Goal: Transaction & Acquisition: Purchase product/service

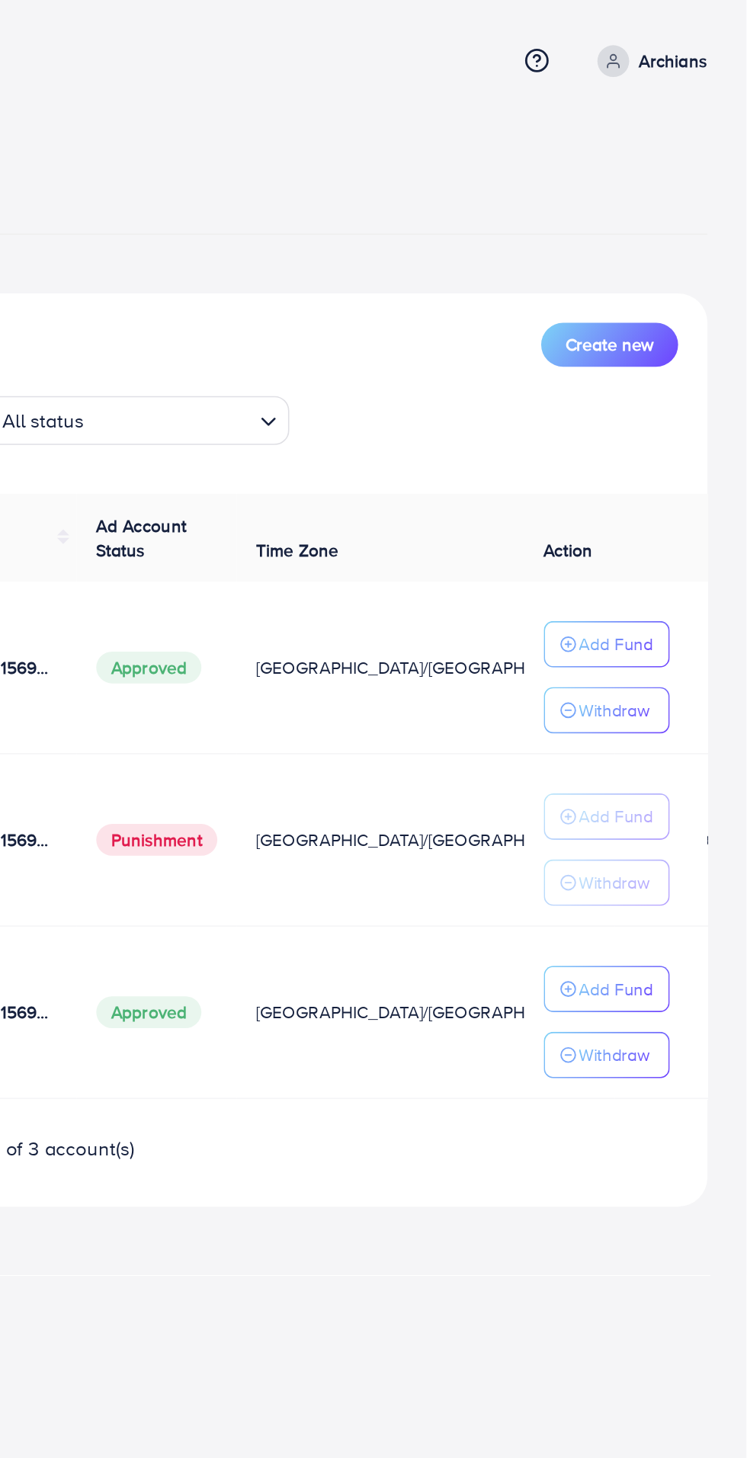
scroll to position [0, 40]
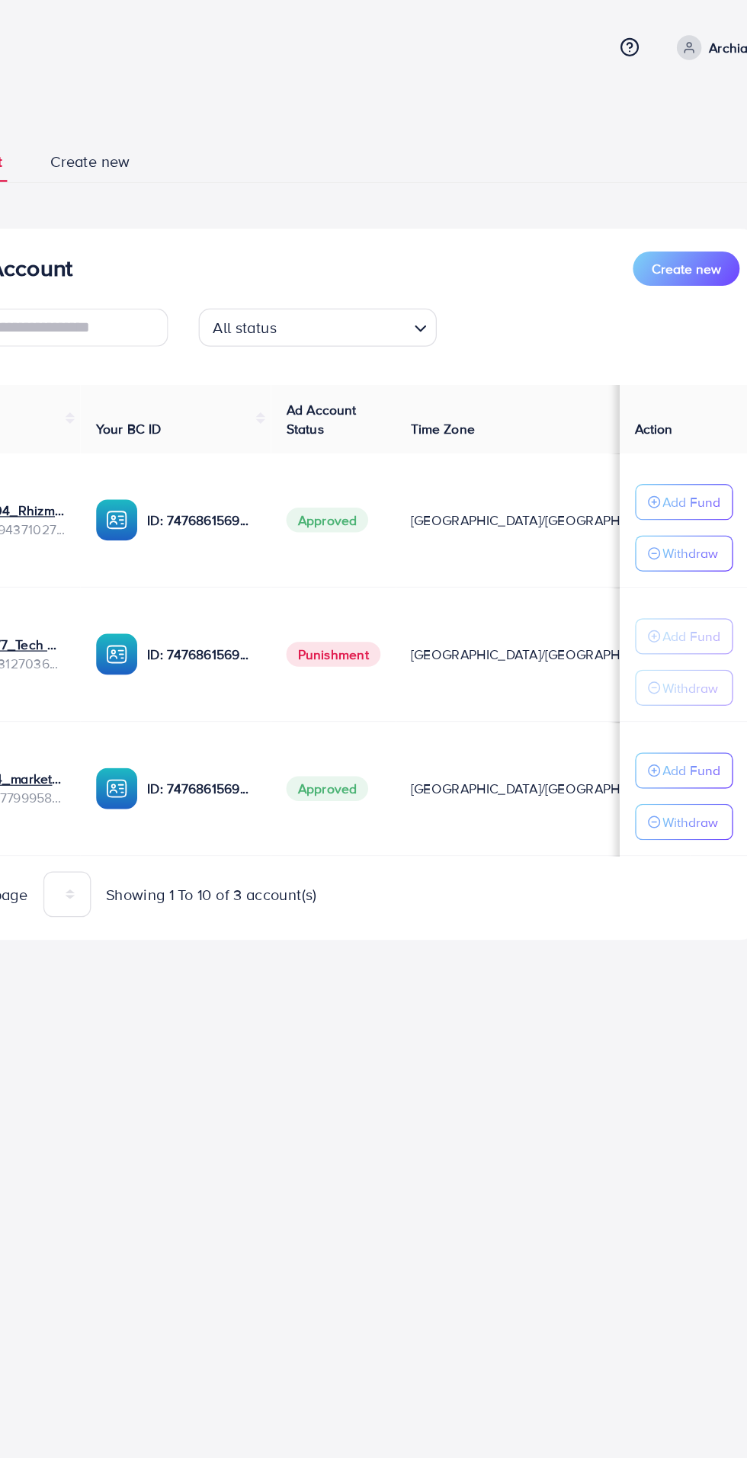
click at [678, 41] on link "Archians" at bounding box center [685, 38] width 75 height 20
click at [623, 127] on span "Log out" at bounding box center [631, 125] width 41 height 18
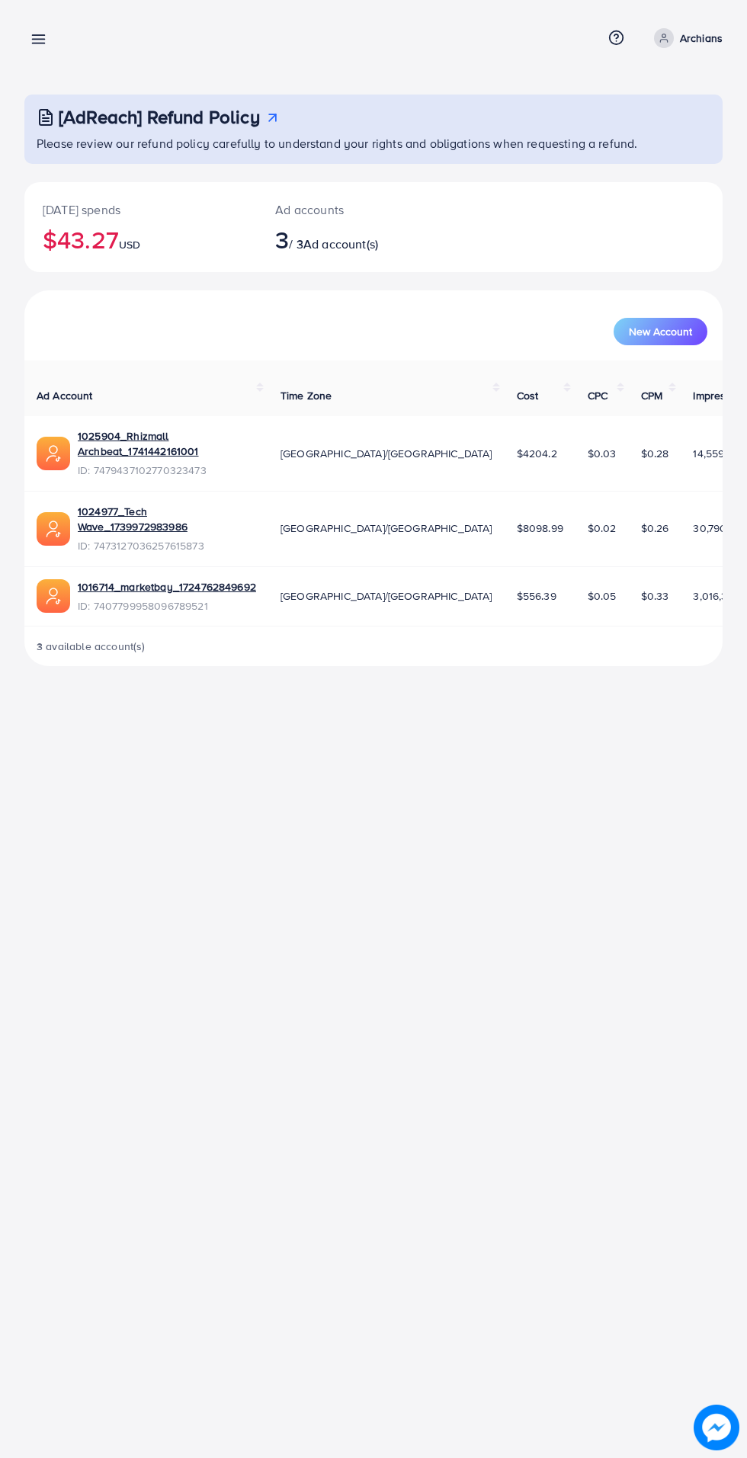
click at [38, 40] on line at bounding box center [39, 40] width 12 height 0
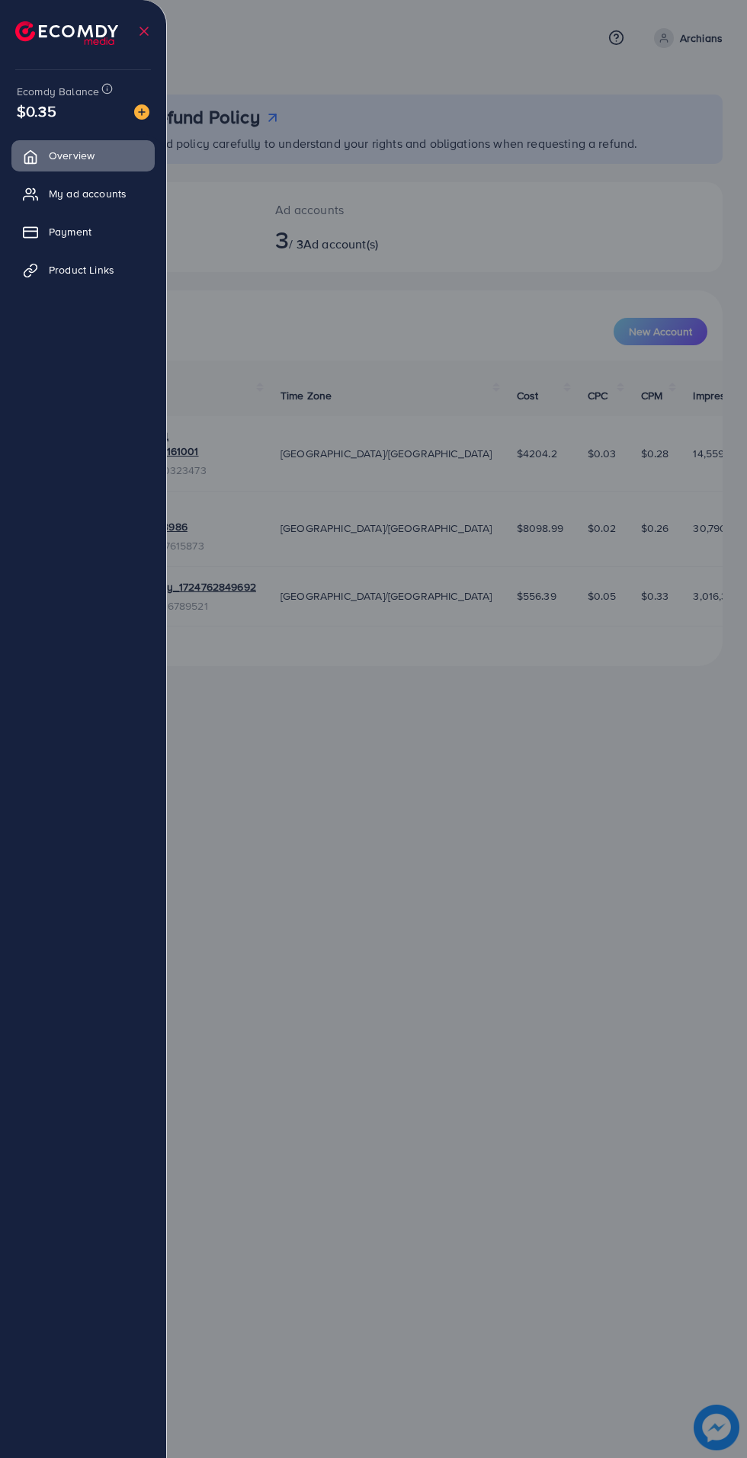
click at [97, 200] on span "My ad accounts" at bounding box center [88, 193] width 78 height 15
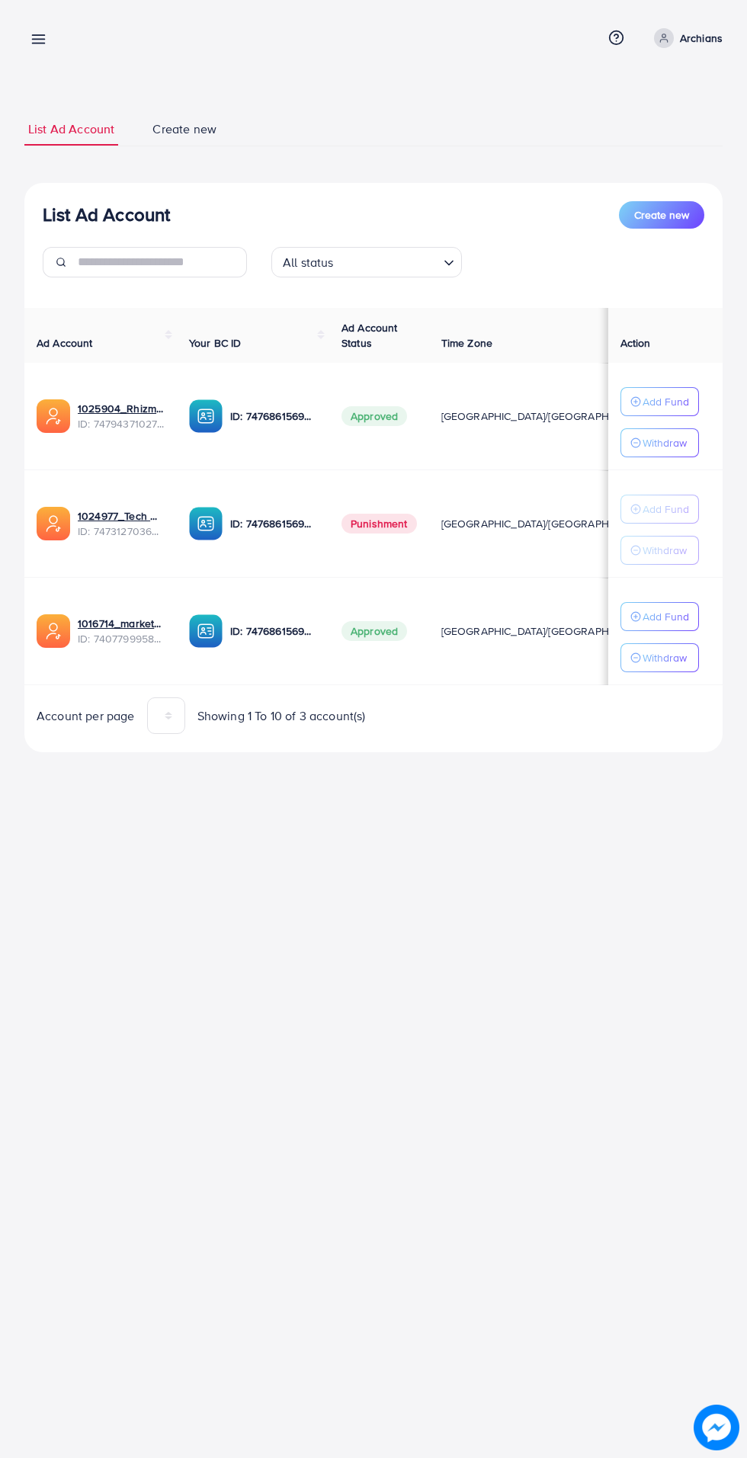
click at [46, 31] on icon at bounding box center [38, 39] width 16 height 16
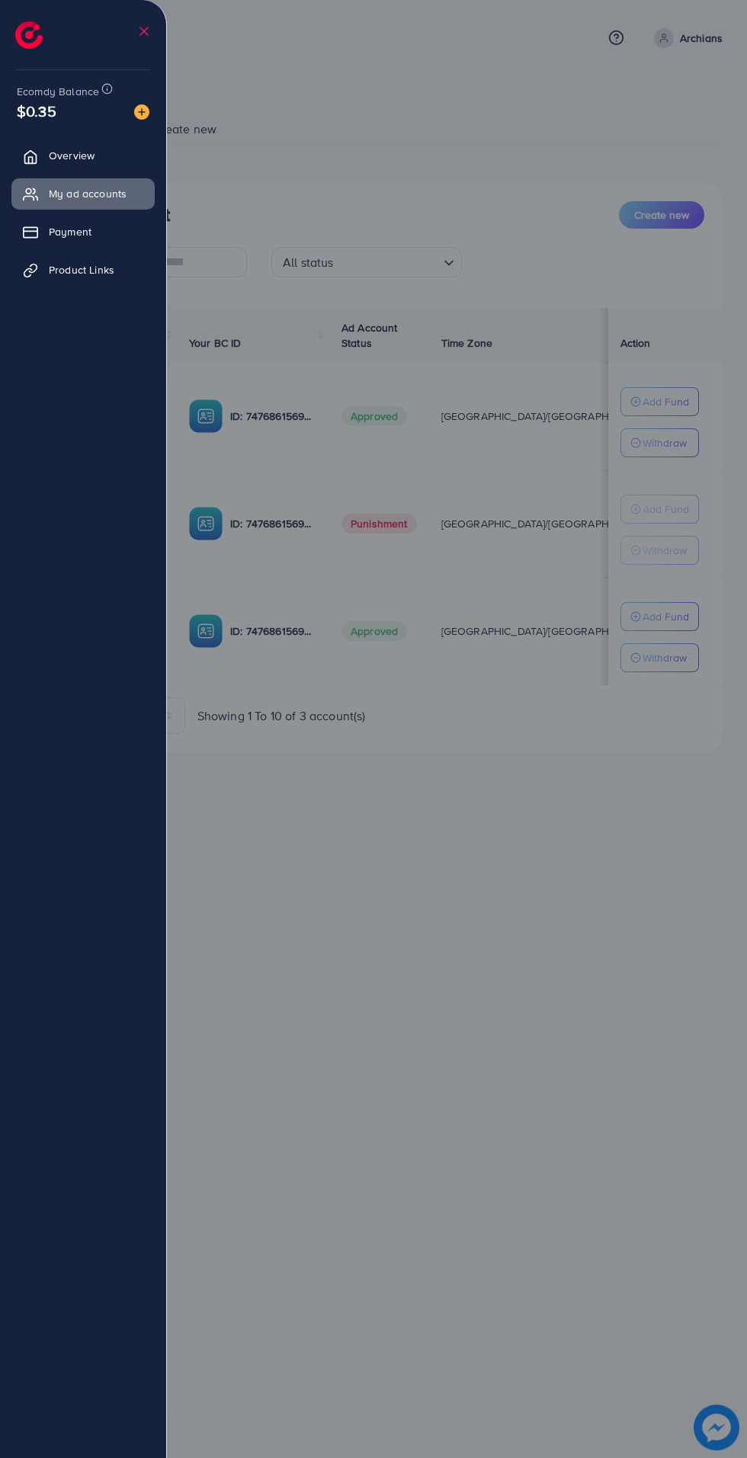
click at [75, 229] on span "Payment" at bounding box center [70, 231] width 43 height 15
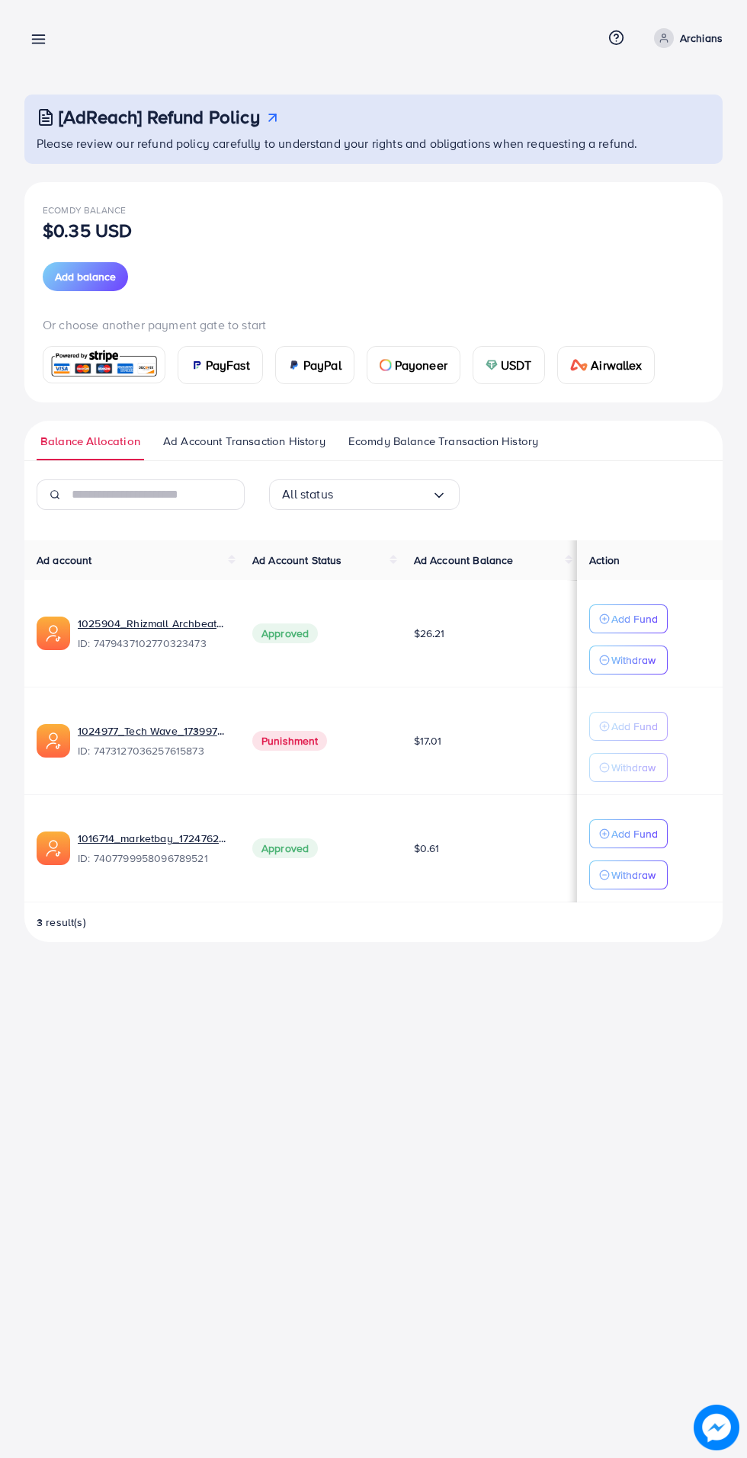
click at [504, 368] on span "USDT" at bounding box center [516, 365] width 31 height 18
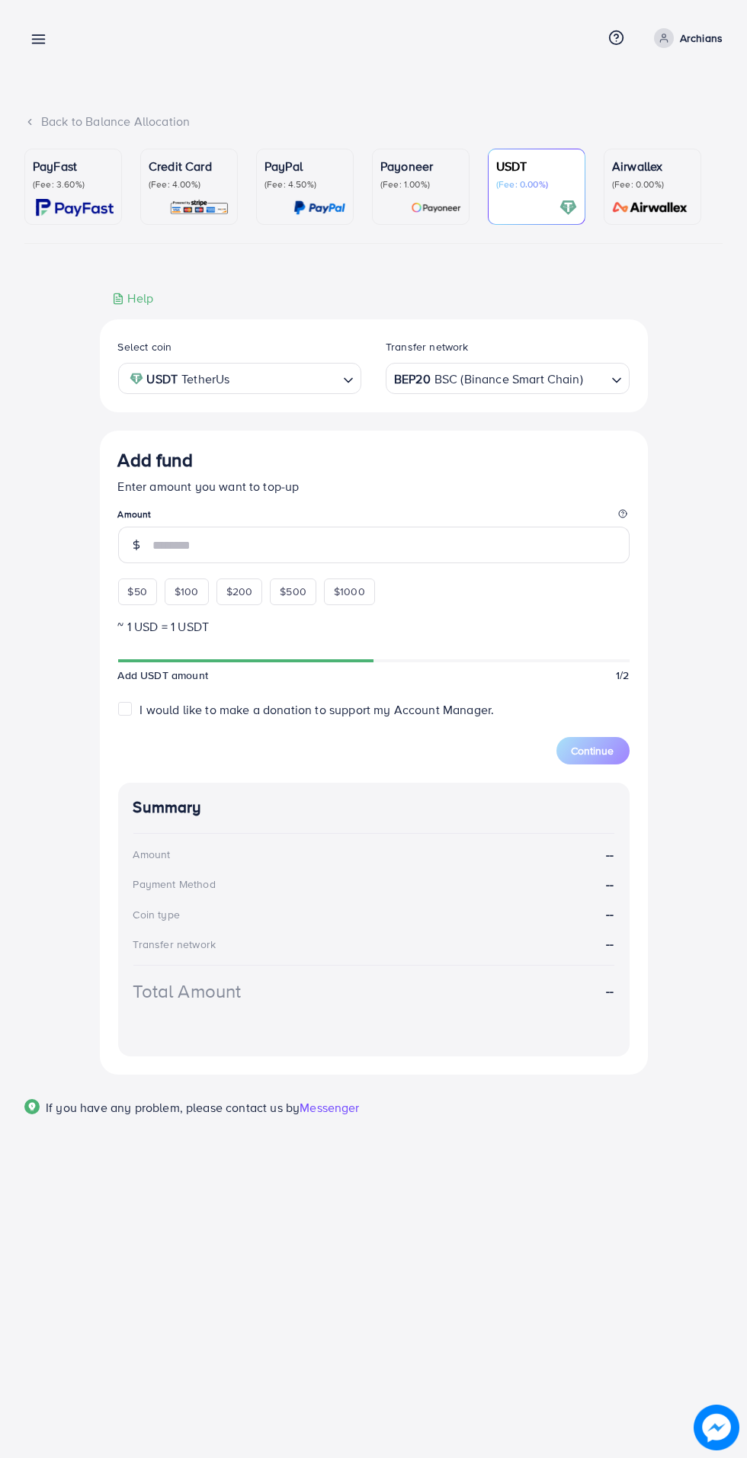
click at [175, 547] on input "number" at bounding box center [391, 545] width 476 height 37
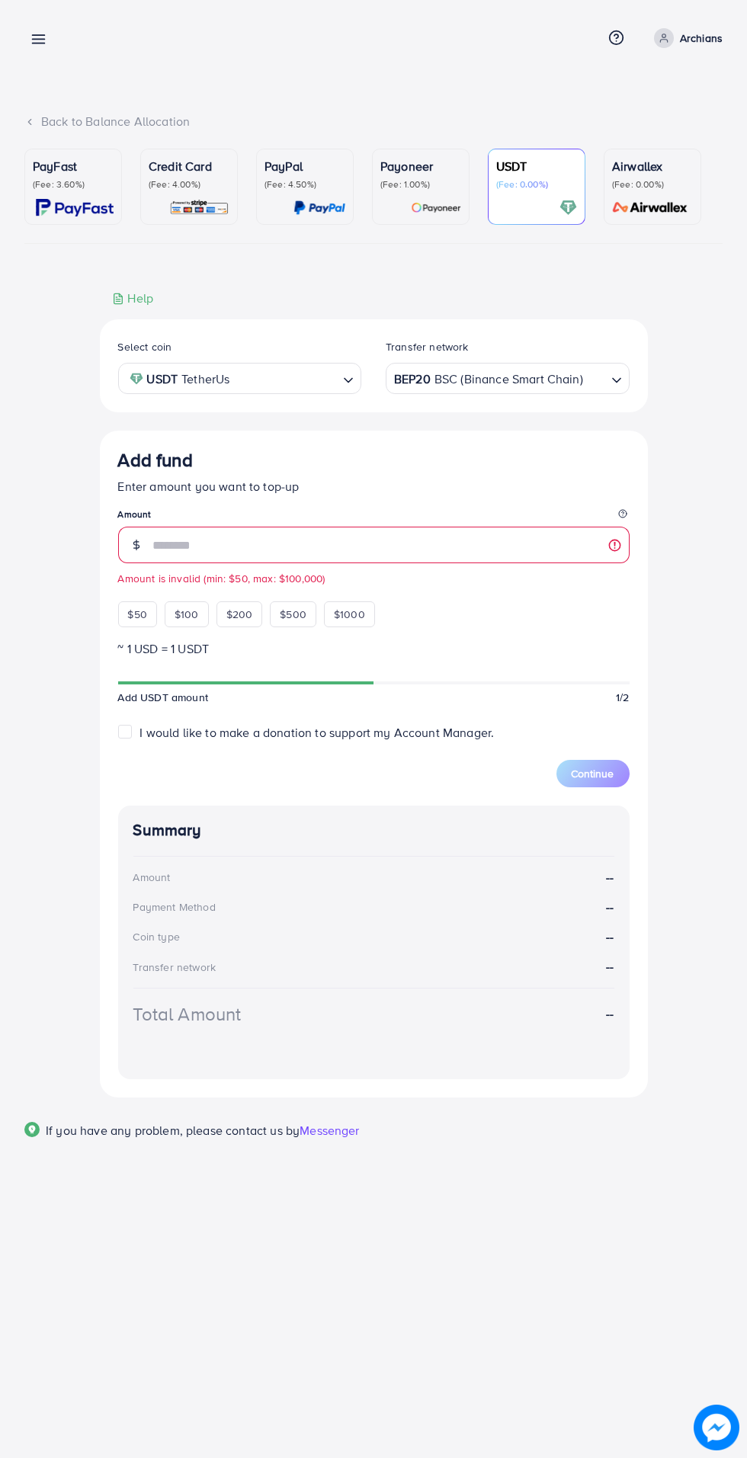
type input "***"
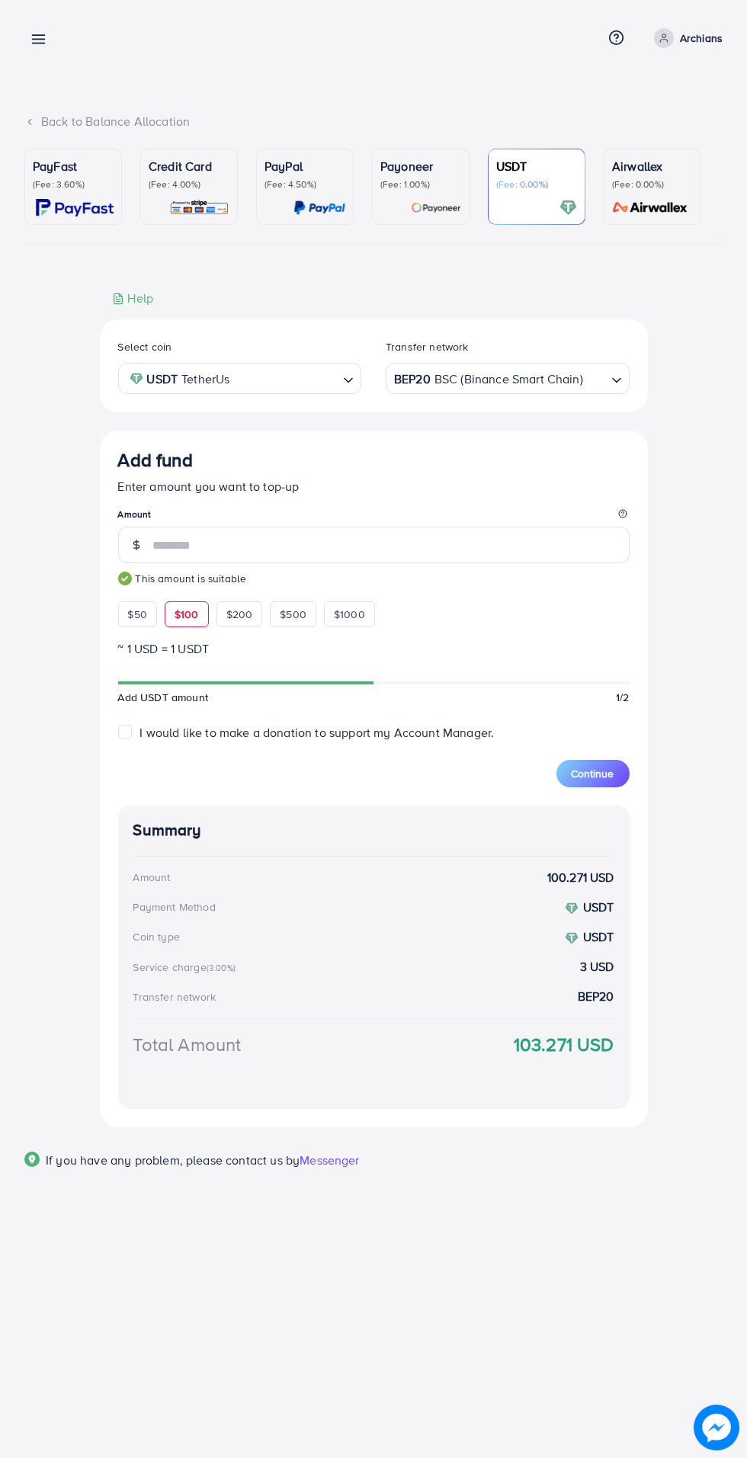
click at [602, 772] on span "Continue" at bounding box center [593, 773] width 43 height 15
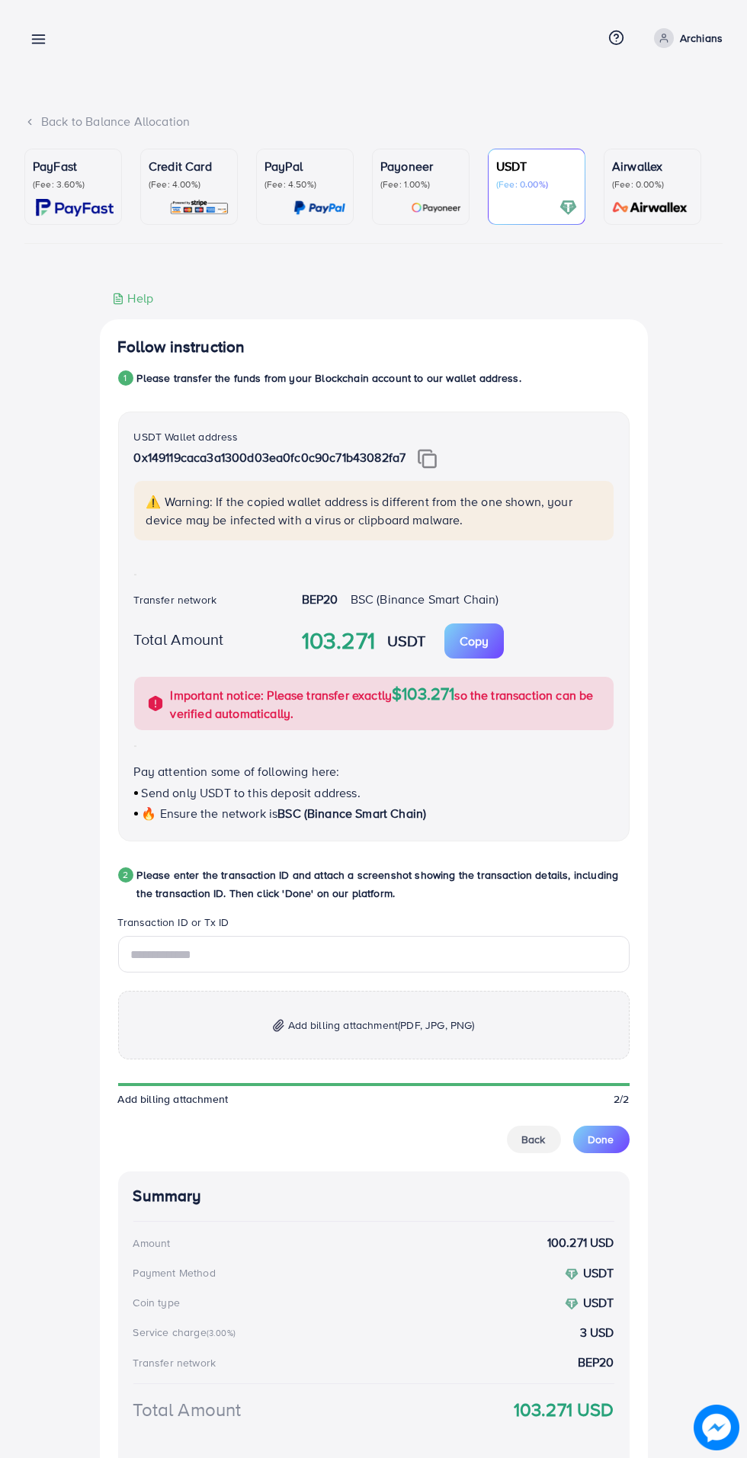
click at [432, 459] on img at bounding box center [427, 459] width 19 height 20
click at [274, 960] on input "text" at bounding box center [373, 954] width 511 height 37
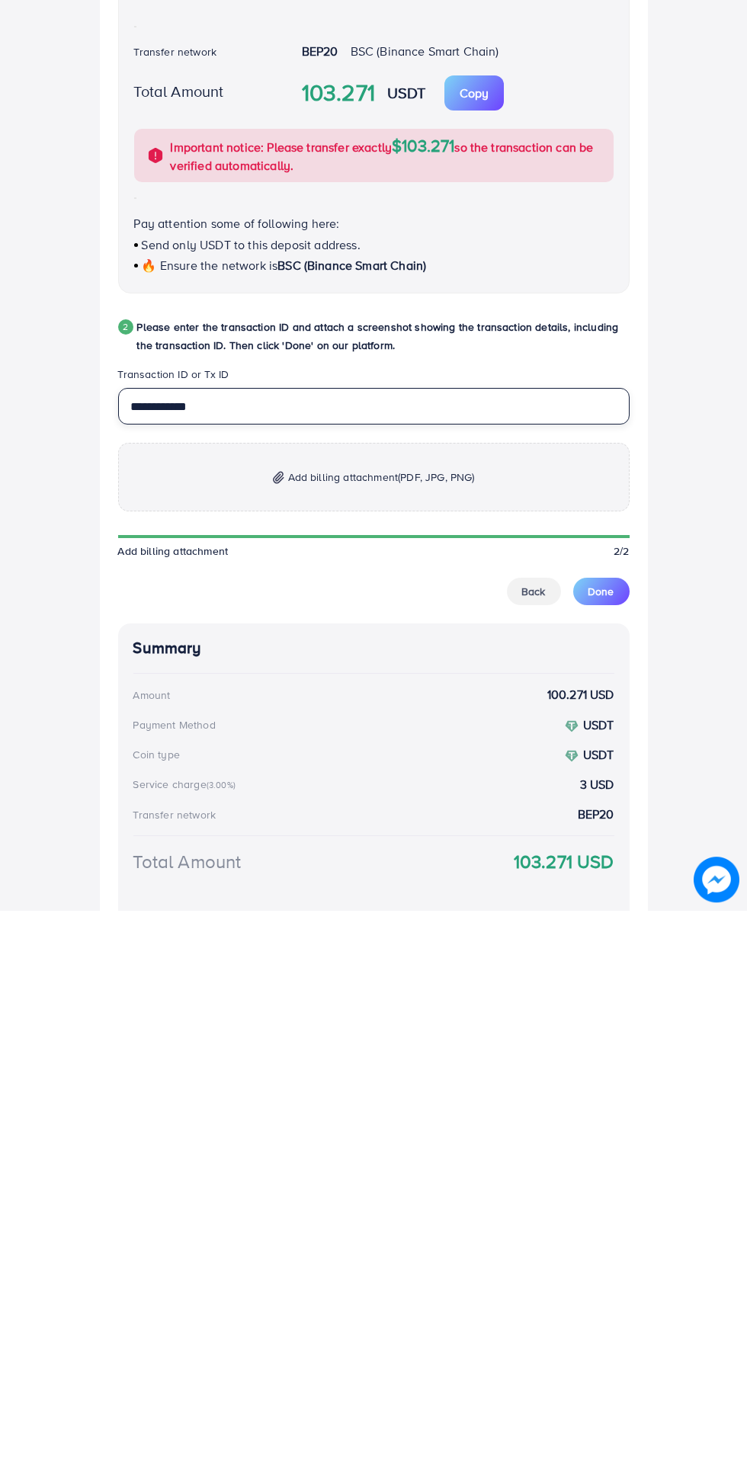
type input "**********"
click at [361, 1021] on span "Add billing attachment (PDF, JPG, PNG)" at bounding box center [381, 1025] width 187 height 18
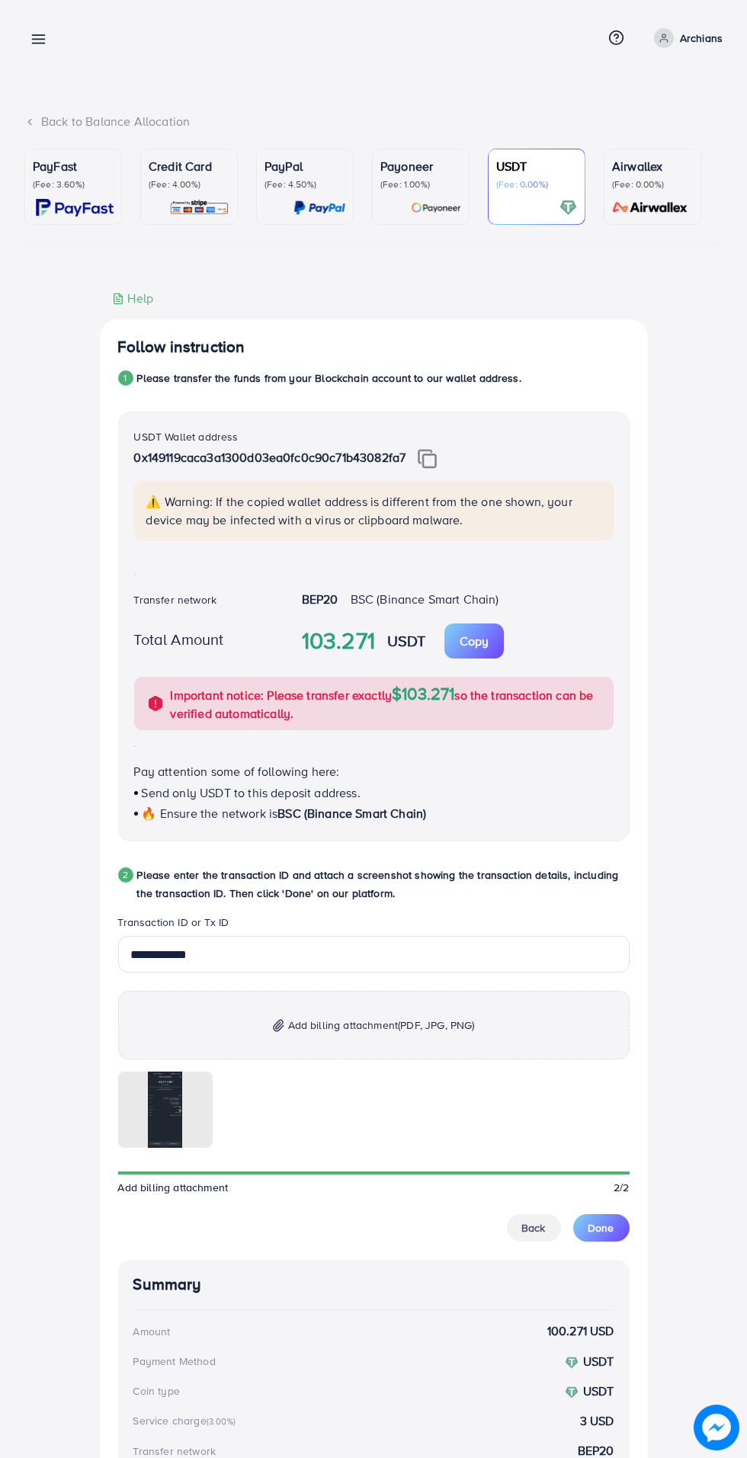
click at [604, 1232] on span "Done" at bounding box center [601, 1227] width 26 height 15
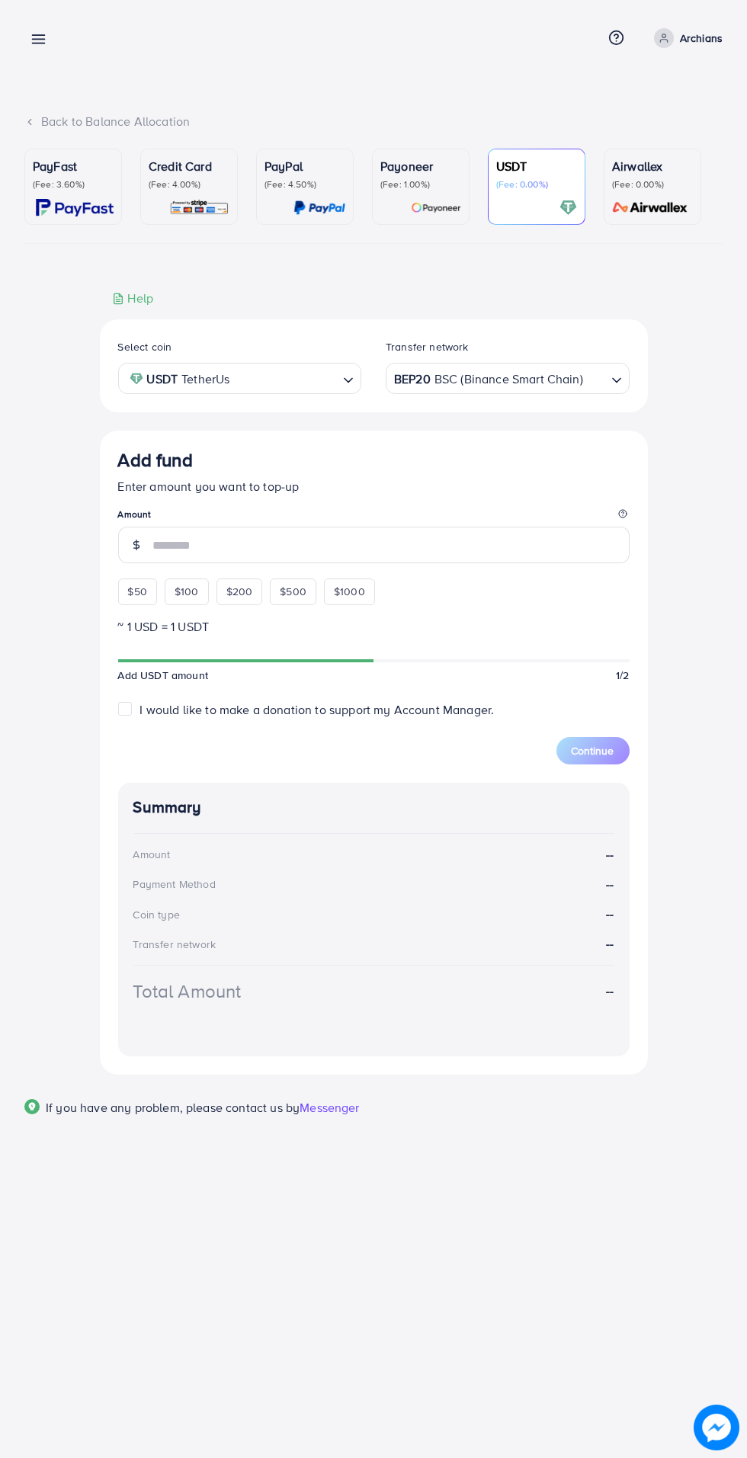
click at [31, 41] on icon at bounding box center [38, 39] width 16 height 16
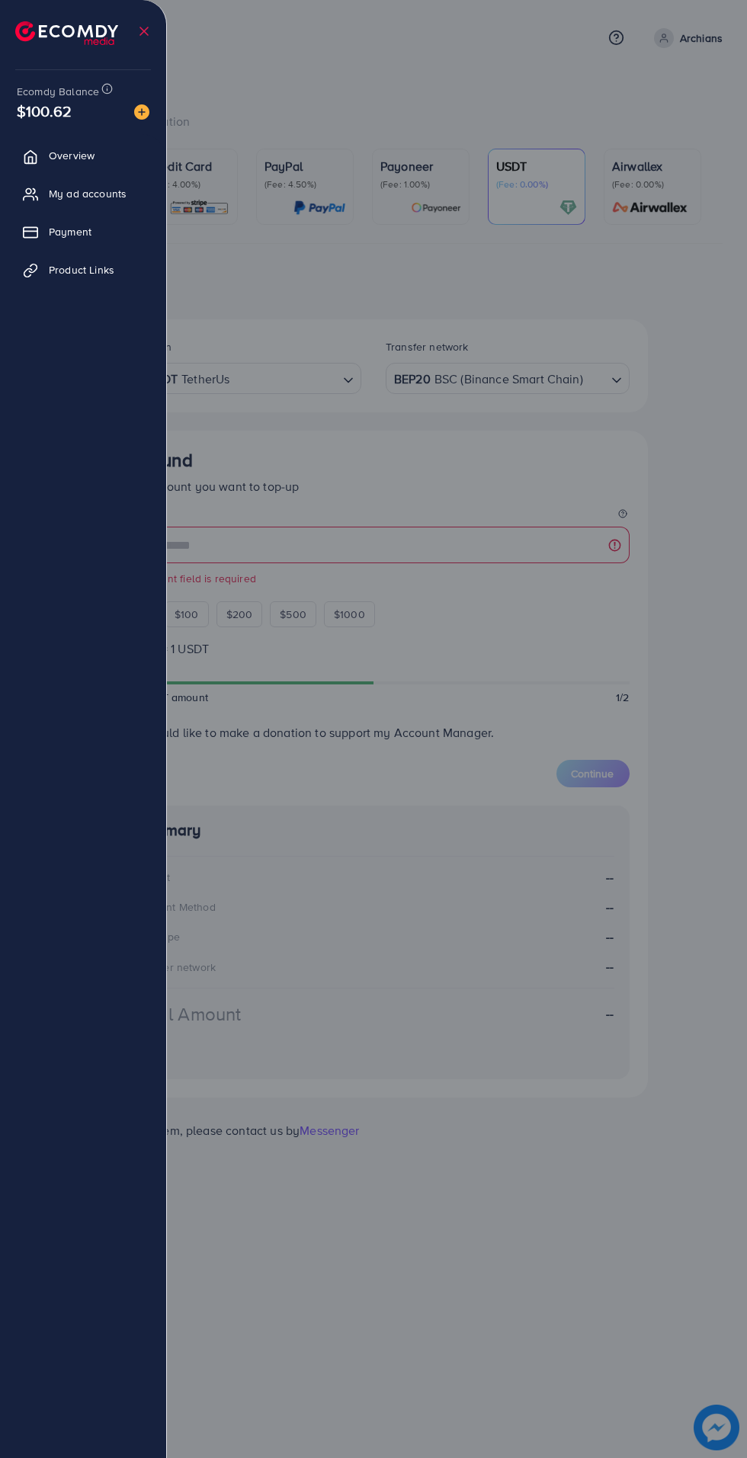
click at [418, 76] on div at bounding box center [373, 875] width 747 height 1750
